Goal: Check status: Check status

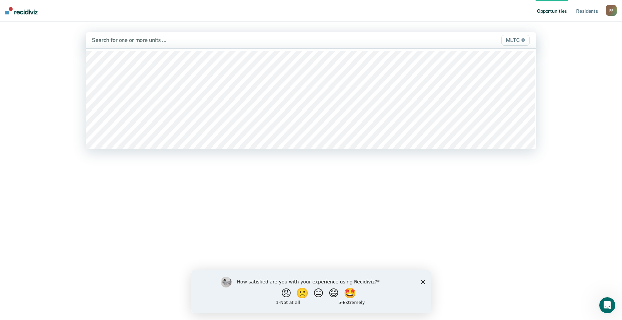
click at [148, 41] on div at bounding box center [245, 40] width 307 height 8
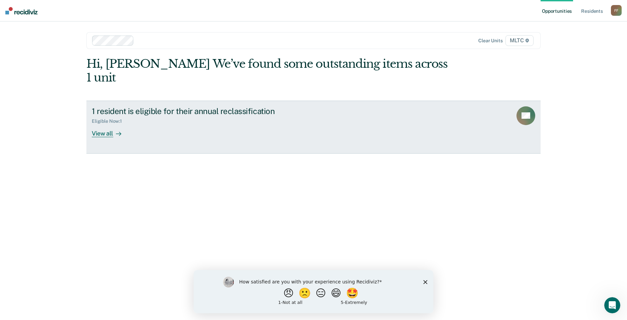
click at [100, 124] on div "View all" at bounding box center [111, 130] width 38 height 13
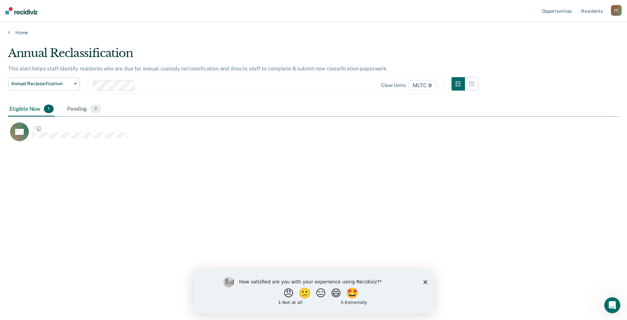
scroll to position [218, 606]
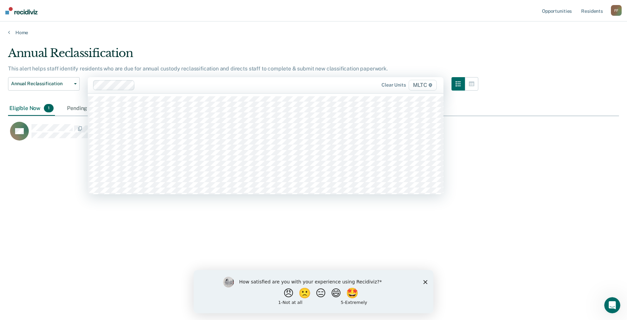
click at [144, 83] on div at bounding box center [236, 85] width 196 height 8
click at [251, 88] on div at bounding box center [280, 85] width 109 height 8
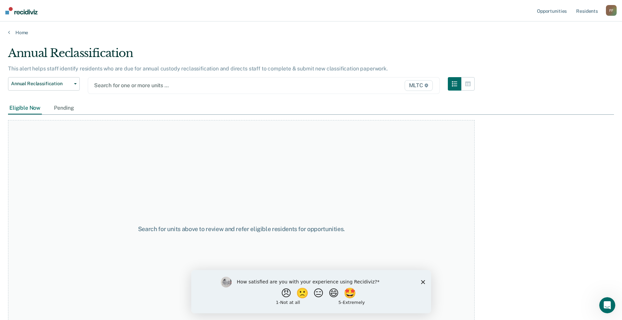
click at [426, 86] on span "MLTC" at bounding box center [419, 85] width 28 height 11
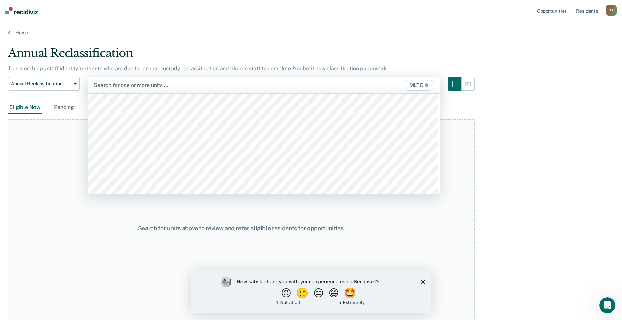
scroll to position [2179, 0]
